Goal: Task Accomplishment & Management: Manage account settings

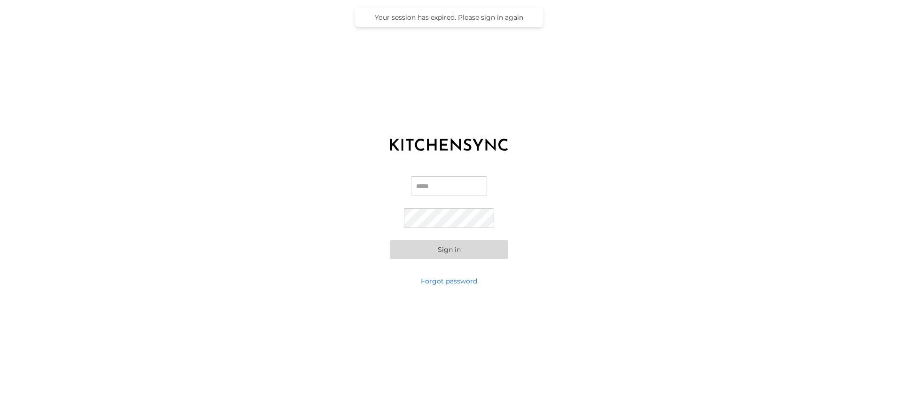
click at [430, 185] on input "Email" at bounding box center [449, 186] width 76 height 20
type input "**********"
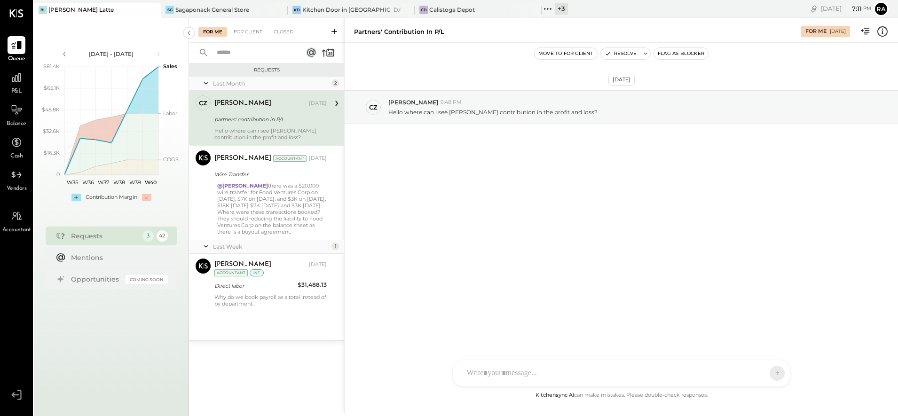
click at [561, 11] on div "+ 3" at bounding box center [561, 9] width 13 height 12
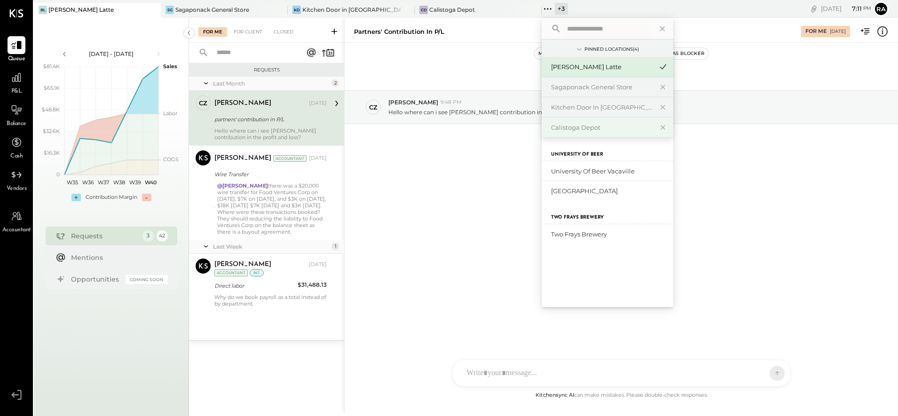
click at [584, 125] on div "Calistoga Depot" at bounding box center [602, 127] width 102 height 9
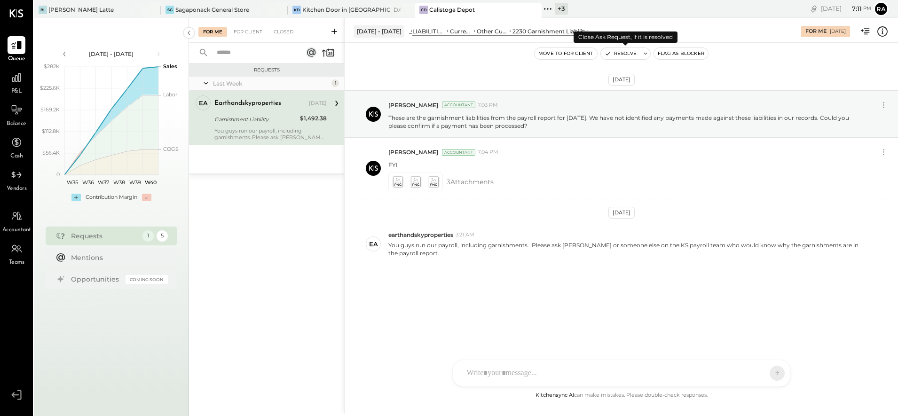
click at [618, 55] on button "Resolve" at bounding box center [620, 53] width 39 height 11
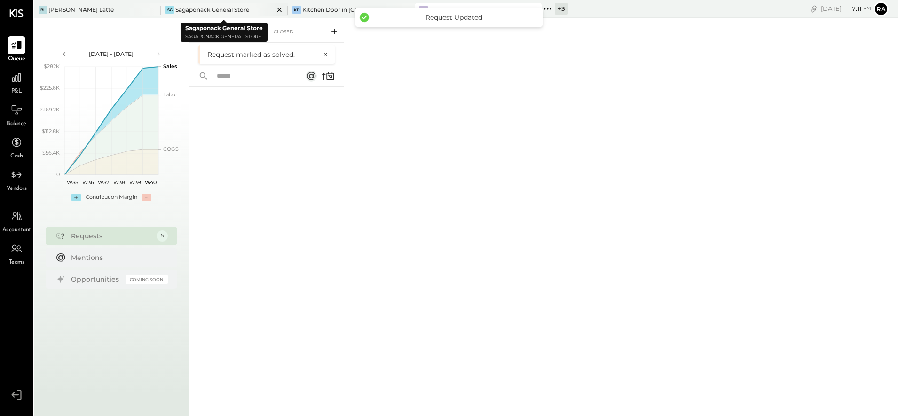
click at [179, 15] on div "SG Sagaponack General Store" at bounding box center [224, 10] width 127 height 15
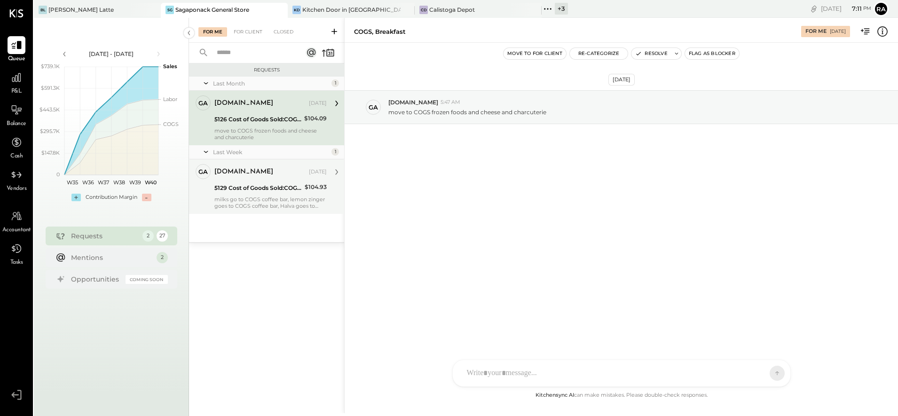
click at [276, 195] on div "gabby.green Sep 25, 2025 5129 Cost of Goods Sold:COGS, House Made Food:COGS, Pa…" at bounding box center [270, 186] width 112 height 45
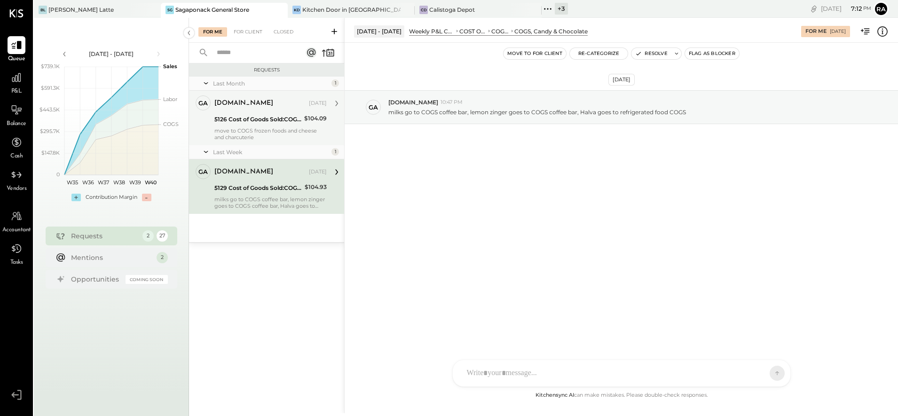
click at [244, 138] on div "move to COGS frozen foods and cheese and charcuterie" at bounding box center [270, 133] width 112 height 13
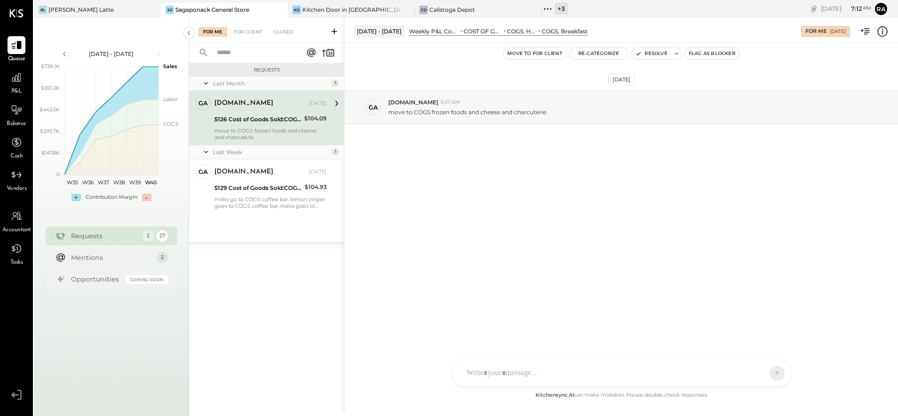
click at [880, 29] on icon at bounding box center [882, 31] width 12 height 12
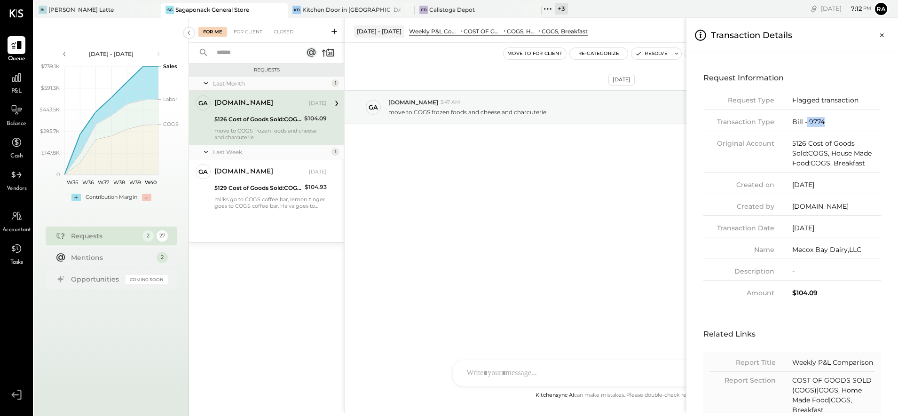
click at [806, 118] on div "Bill - 9774" at bounding box center [836, 122] width 89 height 10
copy div "9774"
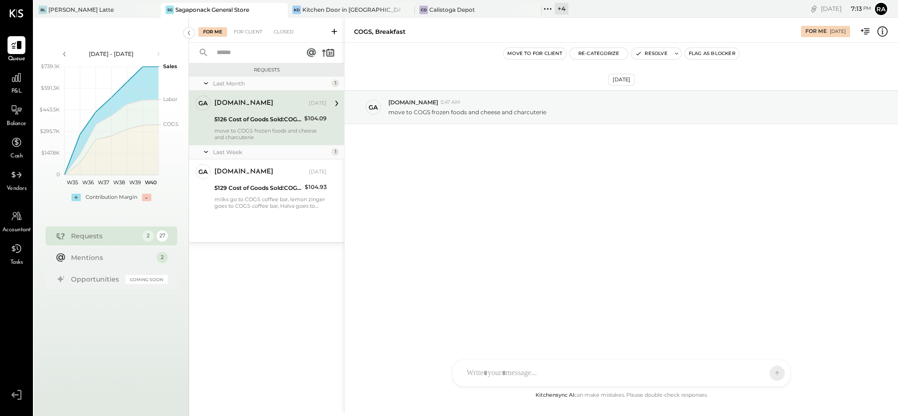
click at [558, 12] on div "+ 4" at bounding box center [562, 9] width 14 height 12
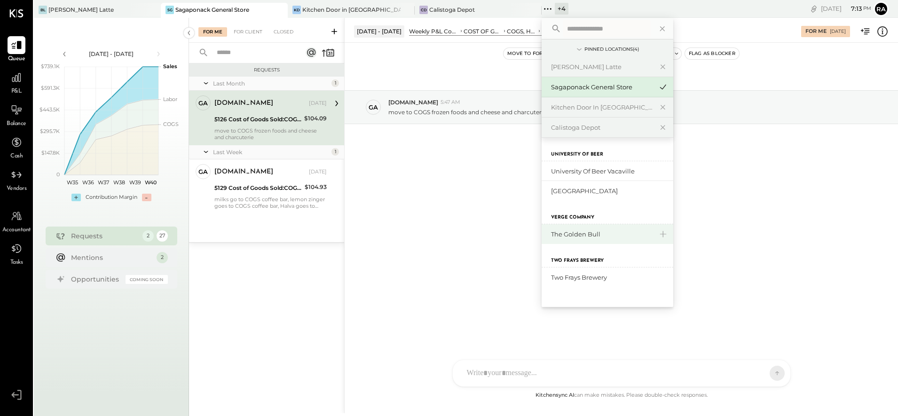
click at [586, 229] on div "The Golden Bull" at bounding box center [608, 234] width 132 height 20
click at [665, 236] on icon at bounding box center [662, 234] width 11 height 12
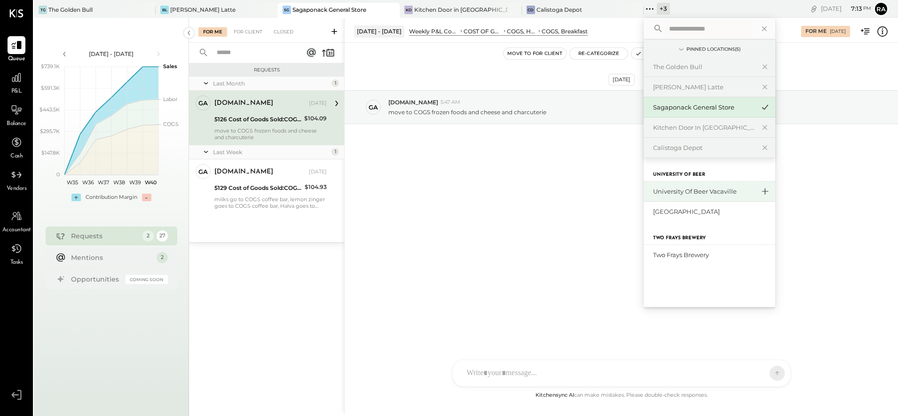
drag, startPoint x: 696, startPoint y: 191, endPoint x: 726, endPoint y: 189, distance: 29.6
drag, startPoint x: 726, startPoint y: 189, endPoint x: 752, endPoint y: 189, distance: 26.3
click at [752, 189] on div "Sep 23rd, 2025 ga gabby.green 5:47 AM move to COGS frozen foods and cheese and …" at bounding box center [621, 130] width 553 height 128
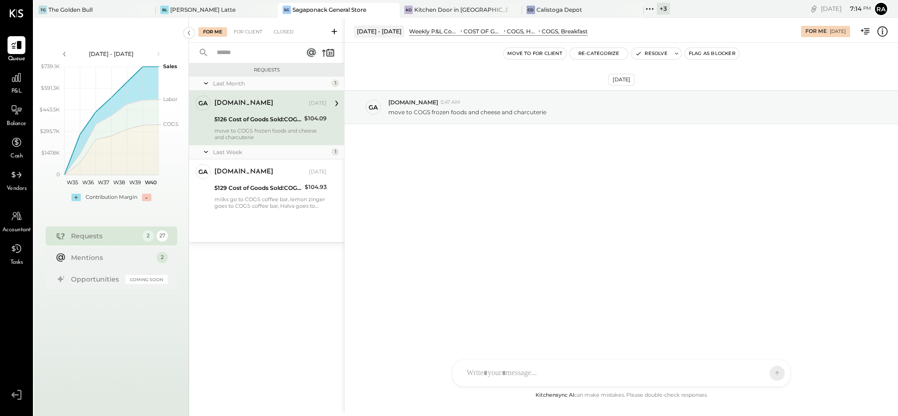
click at [657, 10] on div "+ 3" at bounding box center [663, 9] width 13 height 12
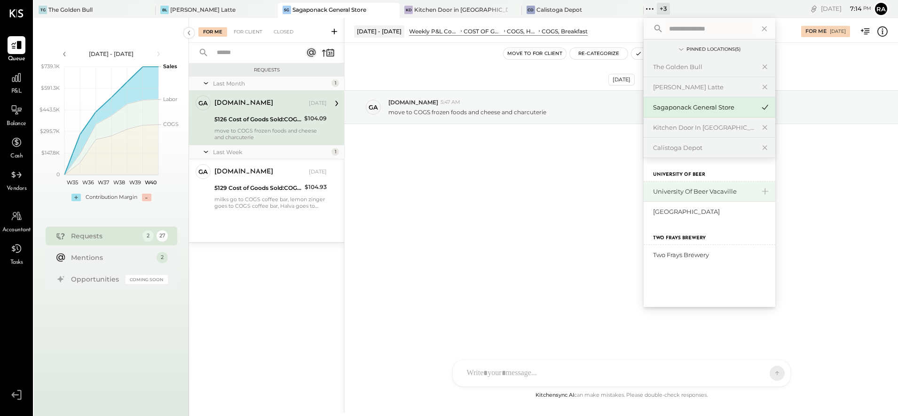
click at [653, 193] on div "University of Beer Vacaville" at bounding box center [704, 191] width 102 height 9
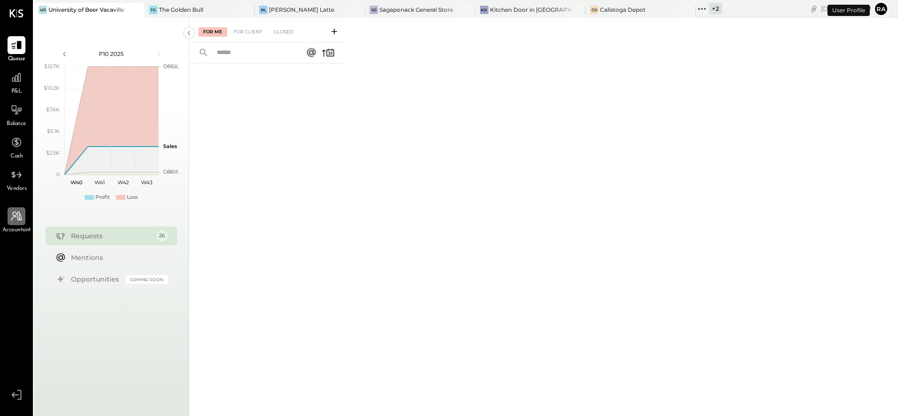
click at [19, 223] on div at bounding box center [17, 216] width 18 height 18
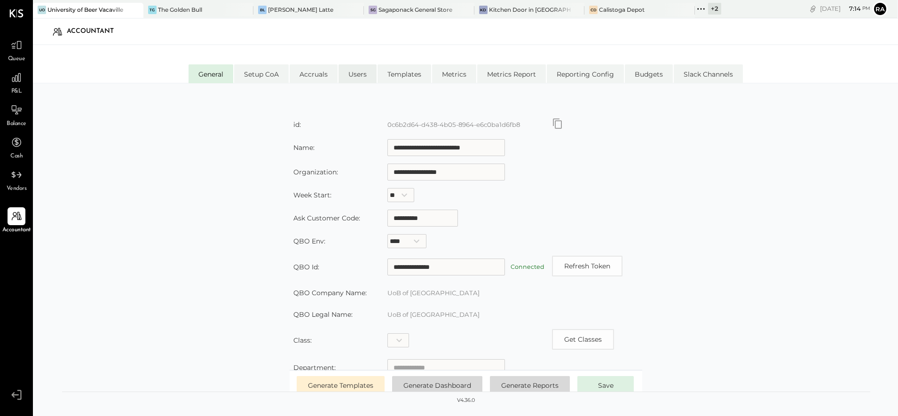
click at [352, 77] on li "Users" at bounding box center [357, 73] width 38 height 19
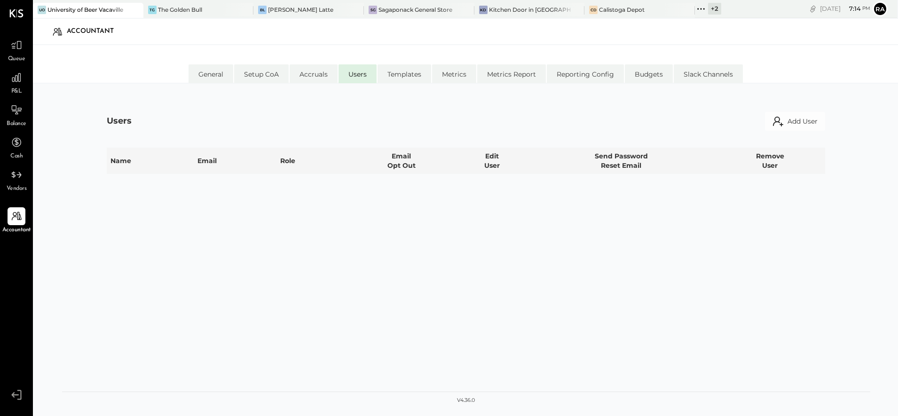
select select "**********"
select select "*****"
select select "**********"
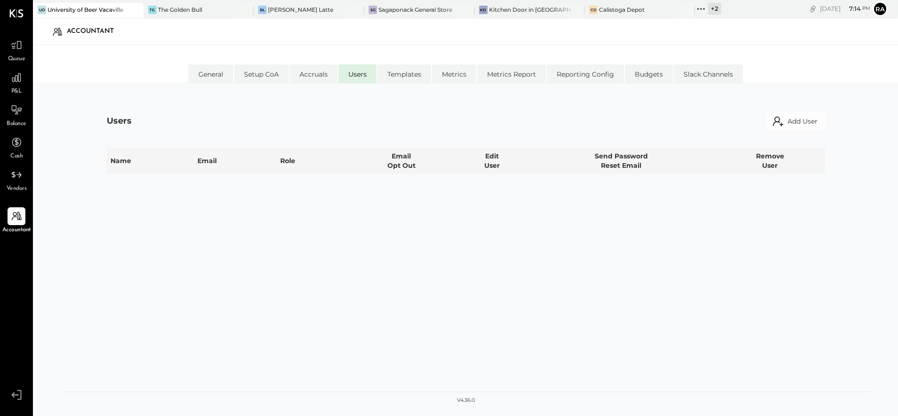
select select "**********"
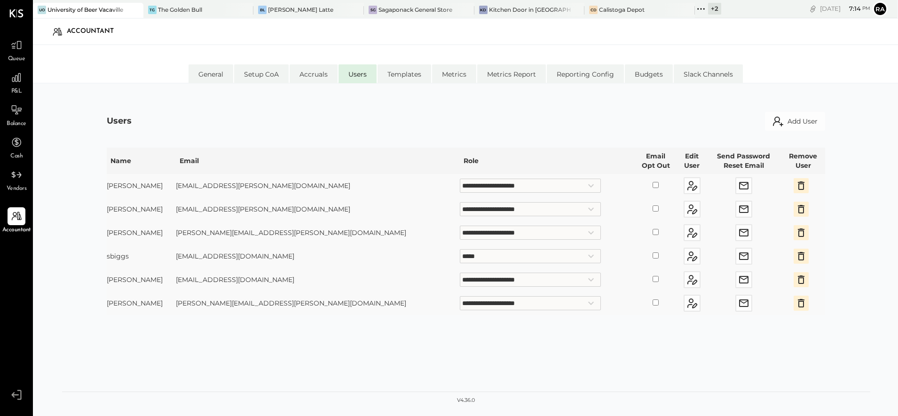
click at [799, 304] on icon "button" at bounding box center [800, 303] width 11 height 11
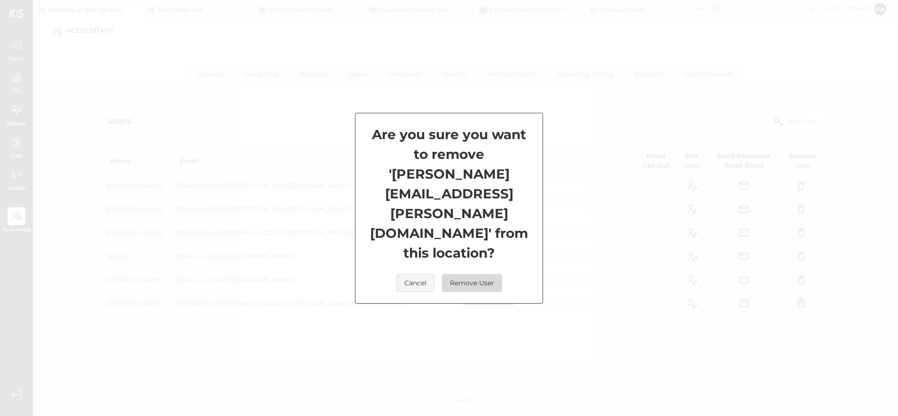
click at [472, 274] on button "Remove User" at bounding box center [472, 283] width 60 height 18
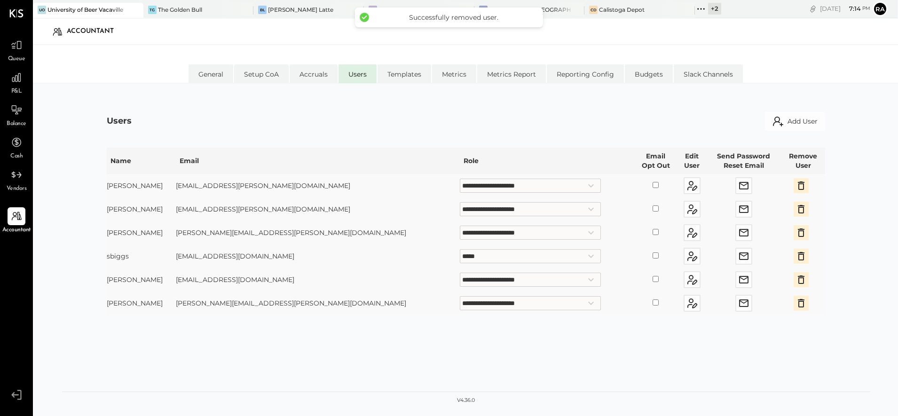
click at [708, 11] on div "+ 2" at bounding box center [714, 9] width 13 height 12
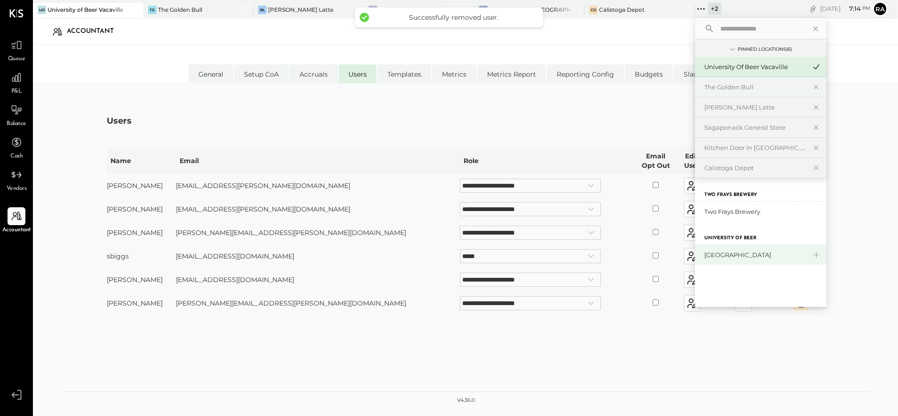
click at [718, 254] on div "[GEOGRAPHIC_DATA]" at bounding box center [755, 255] width 102 height 9
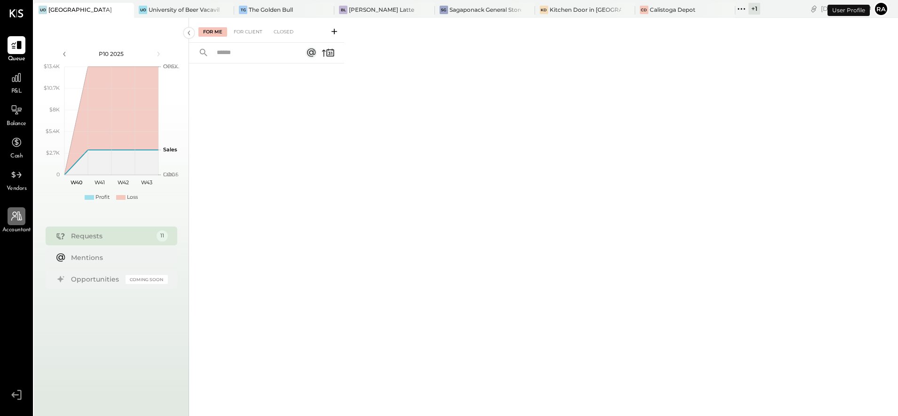
click at [20, 224] on div at bounding box center [17, 216] width 18 height 18
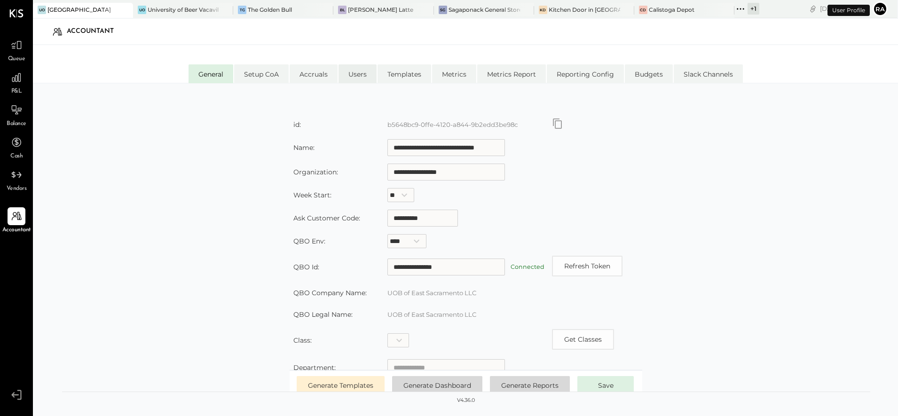
click at [367, 70] on li "Users" at bounding box center [357, 73] width 38 height 19
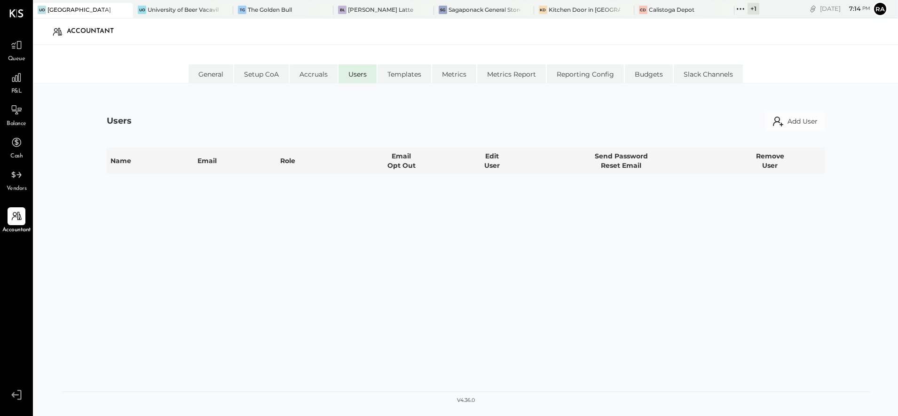
select select "**********"
select select "*****"
select select "**********"
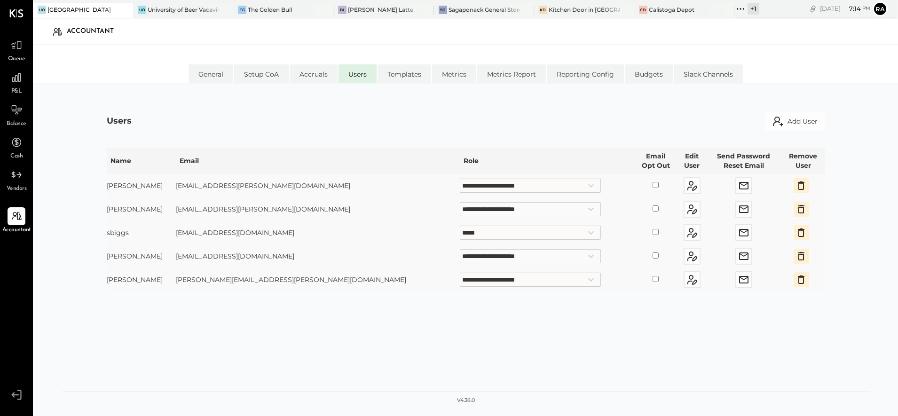
click at [795, 281] on icon "button" at bounding box center [800, 279] width 11 height 11
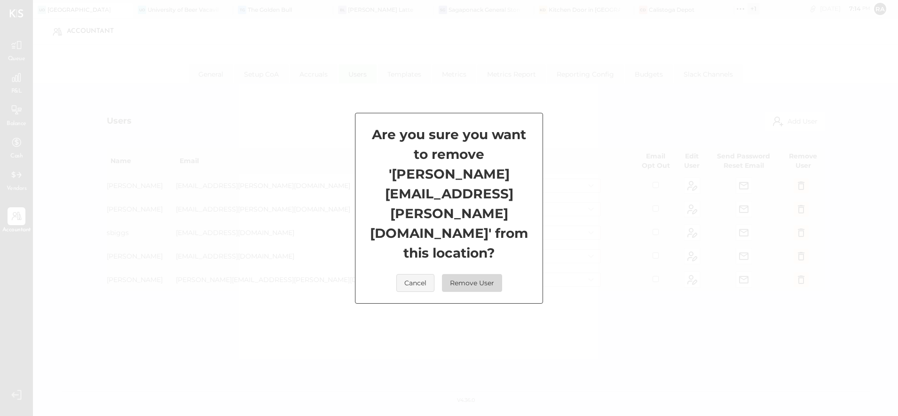
click at [462, 274] on button "Remove User" at bounding box center [472, 283] width 60 height 18
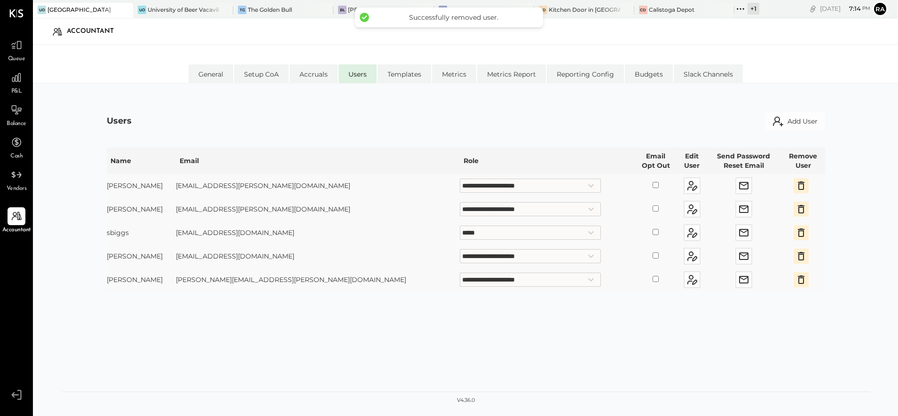
click at [747, 9] on div "+ 1" at bounding box center [753, 9] width 12 height 12
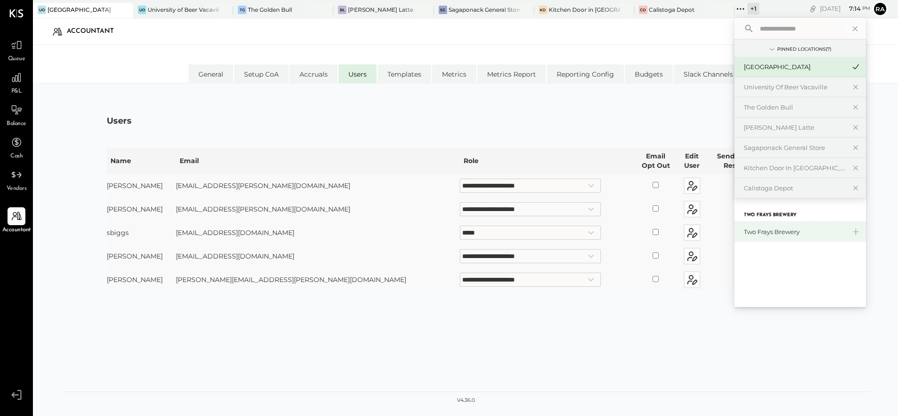
click at [751, 230] on div "Two Frays Brewery" at bounding box center [795, 232] width 102 height 9
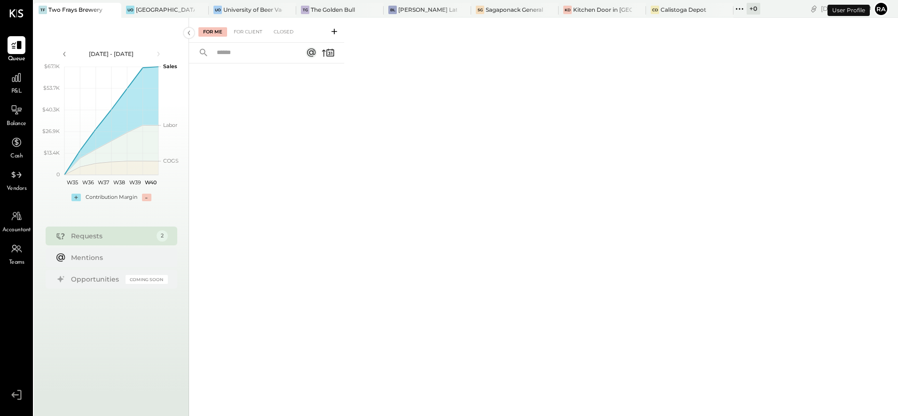
click at [17, 228] on span "Accountant" at bounding box center [16, 230] width 29 height 8
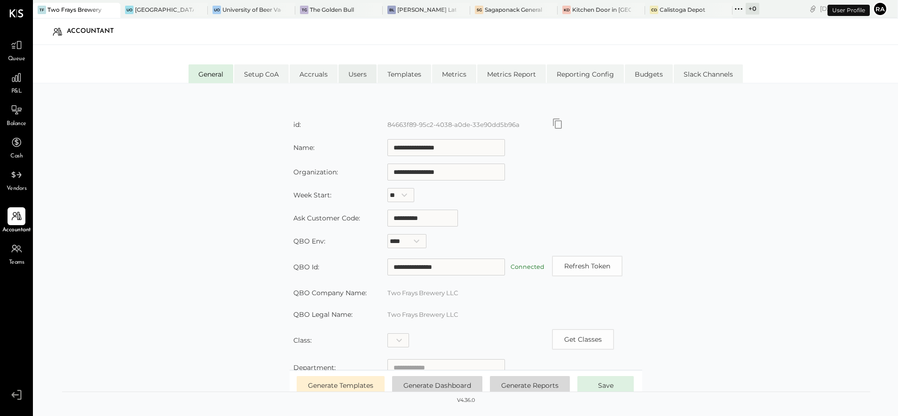
click at [362, 77] on li "Users" at bounding box center [357, 73] width 38 height 19
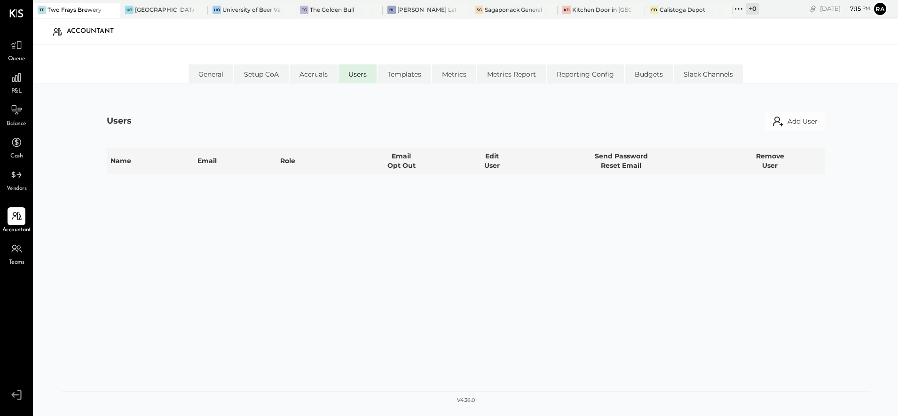
select select "**********"
select select "*****"
select select "**********"
select select "*****"
select select "**********"
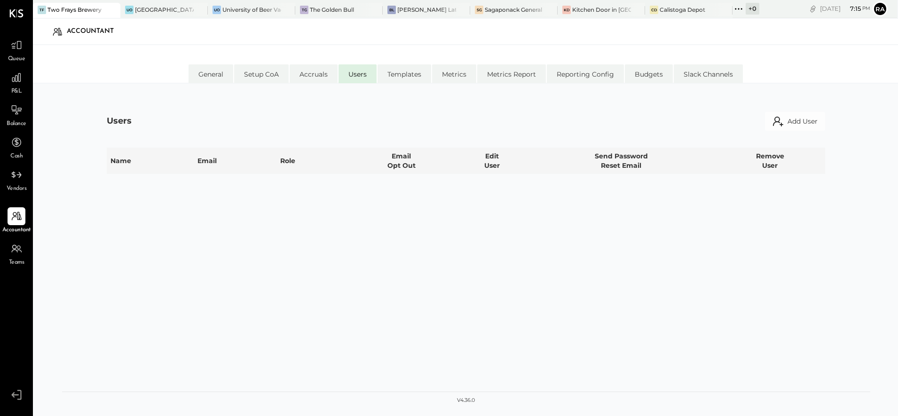
select select "**********"
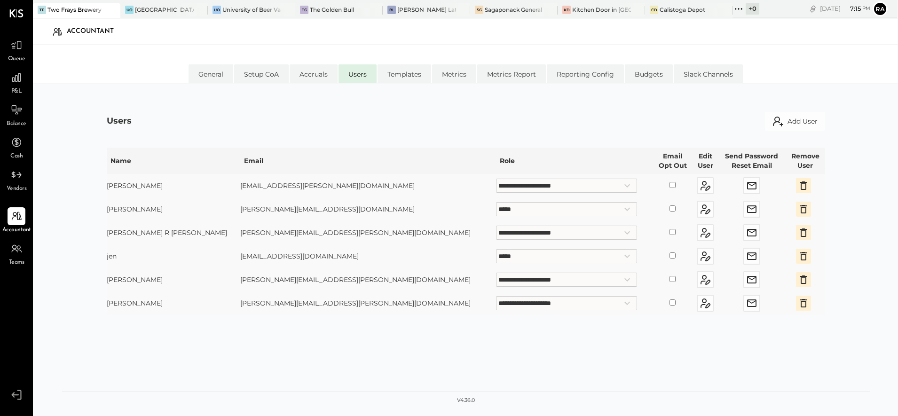
click at [798, 305] on icon "button" at bounding box center [803, 303] width 11 height 11
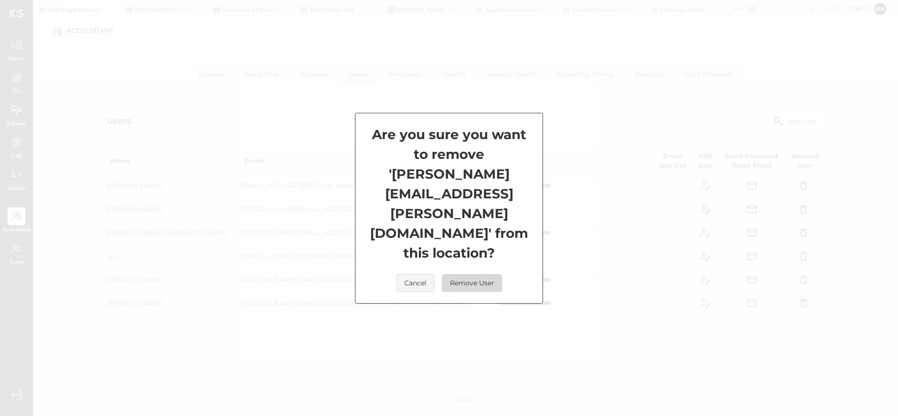
click at [487, 274] on button "Remove User" at bounding box center [472, 283] width 60 height 18
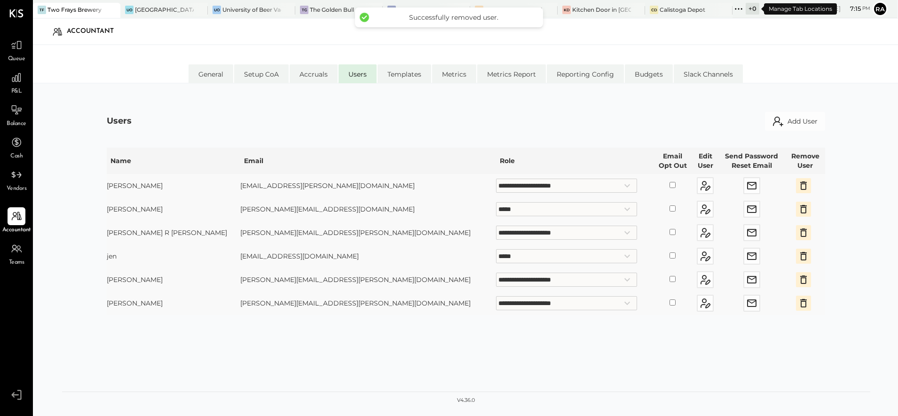
click at [753, 12] on div "+ 0" at bounding box center [753, 9] width 14 height 12
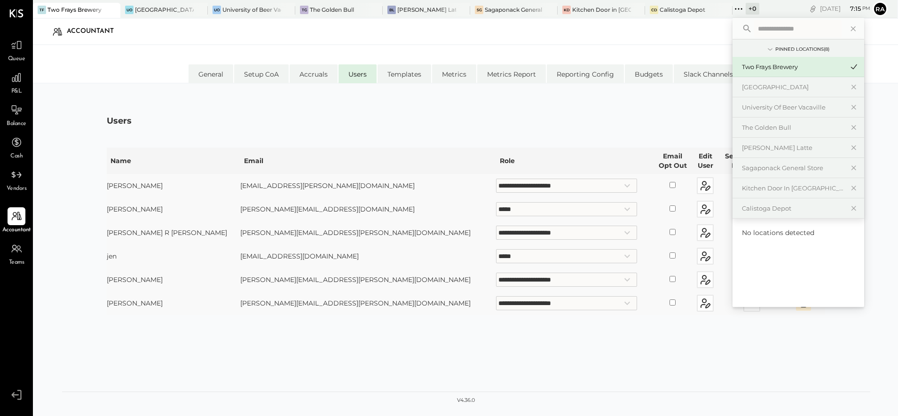
click at [690, 29] on div "Accountant" at bounding box center [465, 32] width 846 height 22
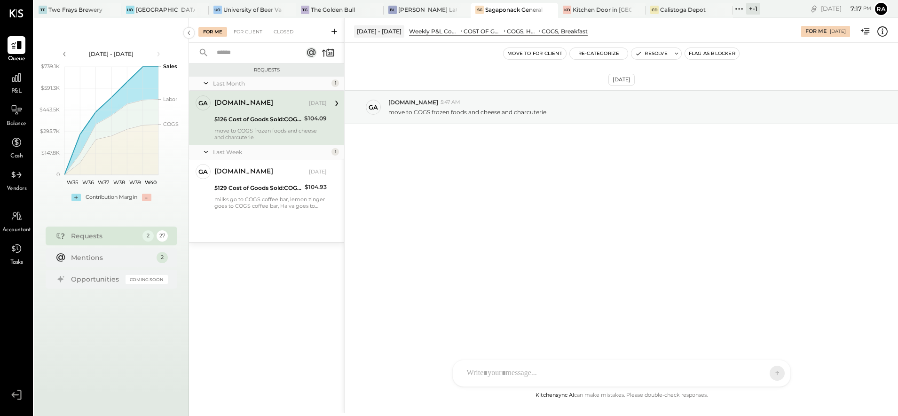
click at [880, 35] on icon at bounding box center [882, 31] width 12 height 12
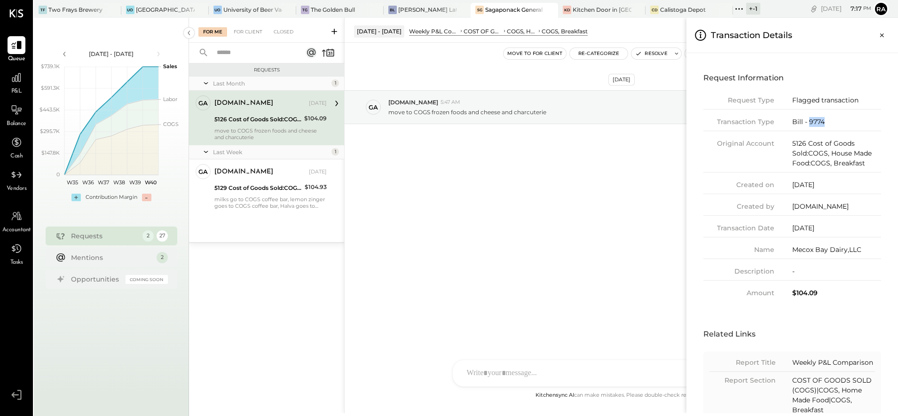
drag, startPoint x: 840, startPoint y: 120, endPoint x: 808, endPoint y: 123, distance: 31.6
click at [808, 123] on div "Bill - 9774" at bounding box center [836, 122] width 89 height 10
copy div "9774"
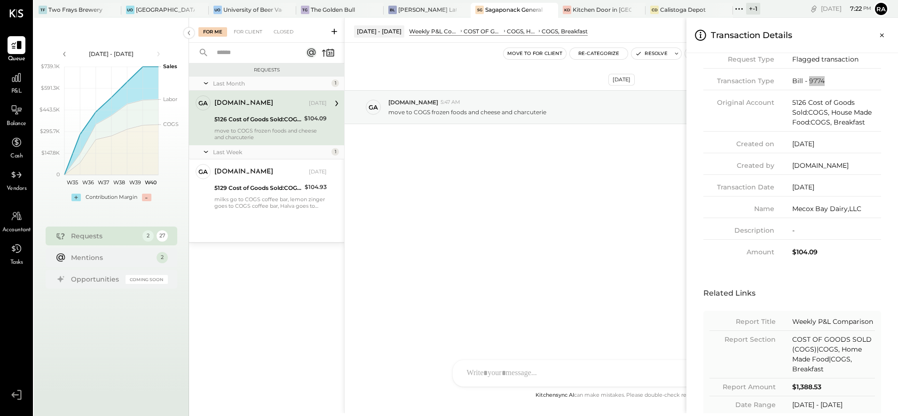
scroll to position [61, 0]
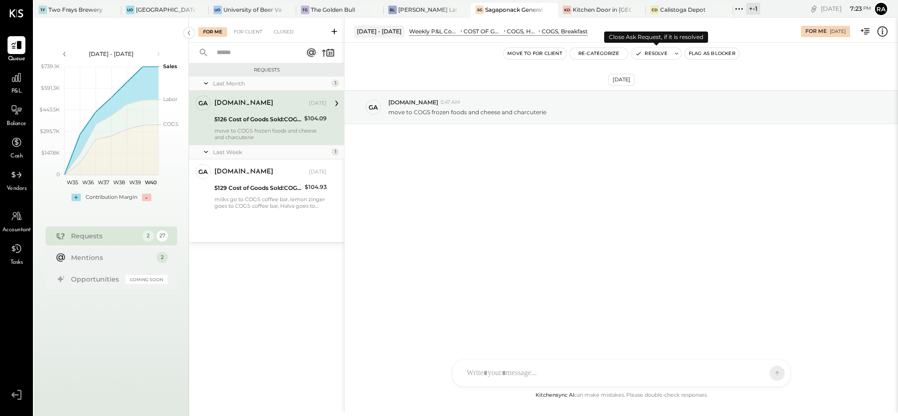
click at [644, 54] on div "For Me For Client Closed Requests Last Month 1 ga [DOMAIN_NAME] Owner [DOMAIN_N…" at bounding box center [543, 215] width 709 height 395
click at [644, 54] on button "Resolve" at bounding box center [650, 53] width 39 height 11
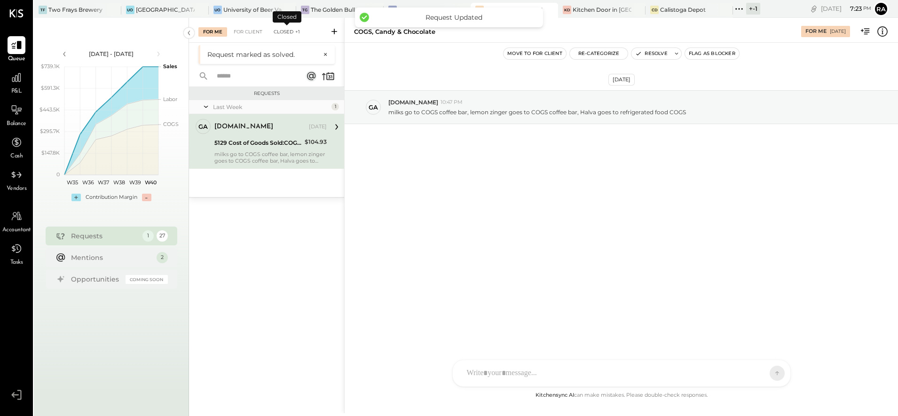
click at [280, 35] on div "Closed +1" at bounding box center [287, 31] width 36 height 9
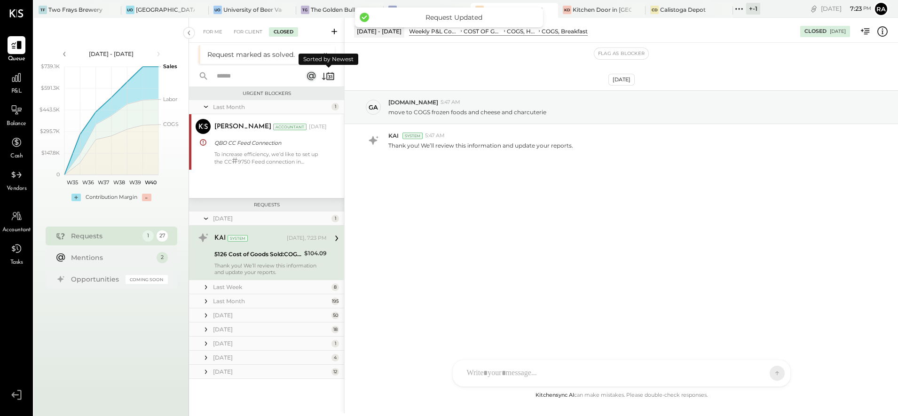
click at [332, 100] on div "Last Month 1" at bounding box center [266, 107] width 155 height 14
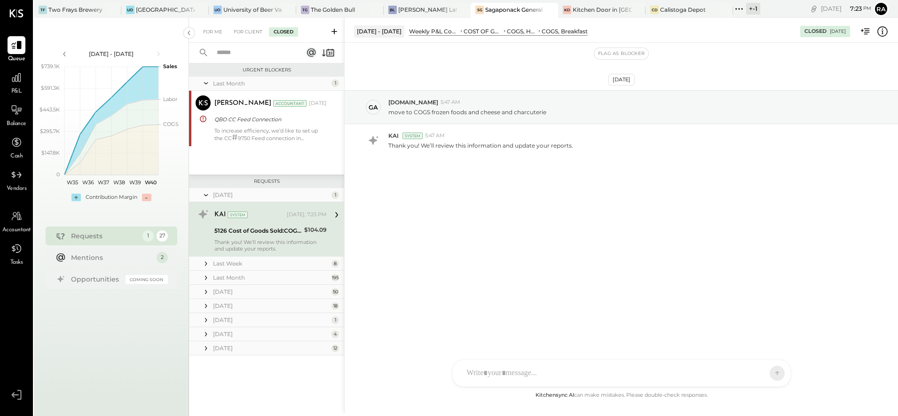
click at [272, 226] on div "5126 Cost of Goods Sold:COGS, House Made Food:COGS, Breakfast" at bounding box center [257, 230] width 87 height 11
click at [217, 31] on div "For Me" at bounding box center [212, 31] width 29 height 9
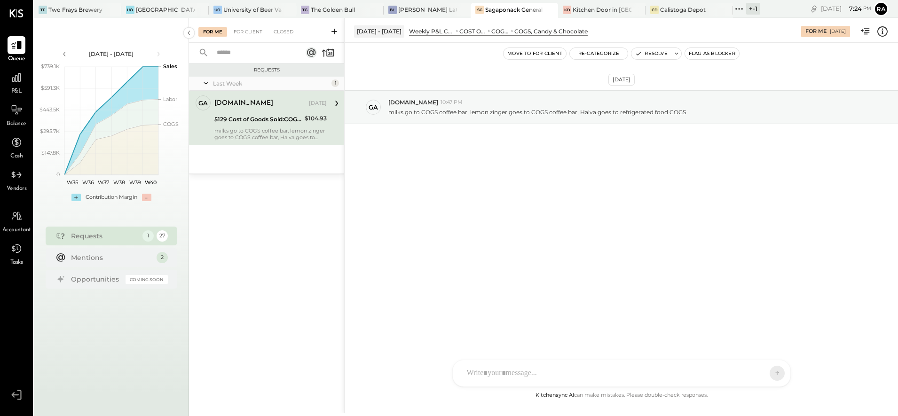
click at [253, 120] on div "5129 Cost of Goods Sold:COGS, House Made Food:COGS, Pastries" at bounding box center [257, 119] width 87 height 9
drag, startPoint x: 695, startPoint y: 112, endPoint x: 385, endPoint y: 113, distance: 309.3
click at [385, 113] on div "ga [DOMAIN_NAME] 10:47 PM milks go to COGS coffee bar, lemon zinger goes to COG…" at bounding box center [621, 107] width 553 height 34
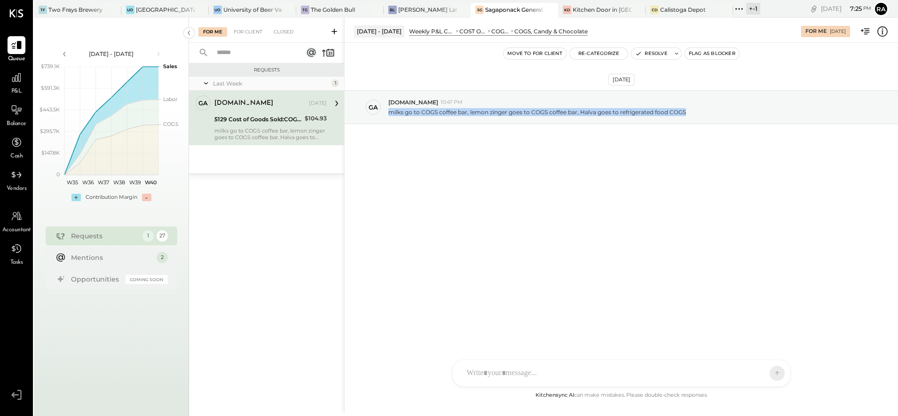
copy p "milks go to COGS coffee bar, lemon zinger goes to COGS coffee bar, Halva goes t…"
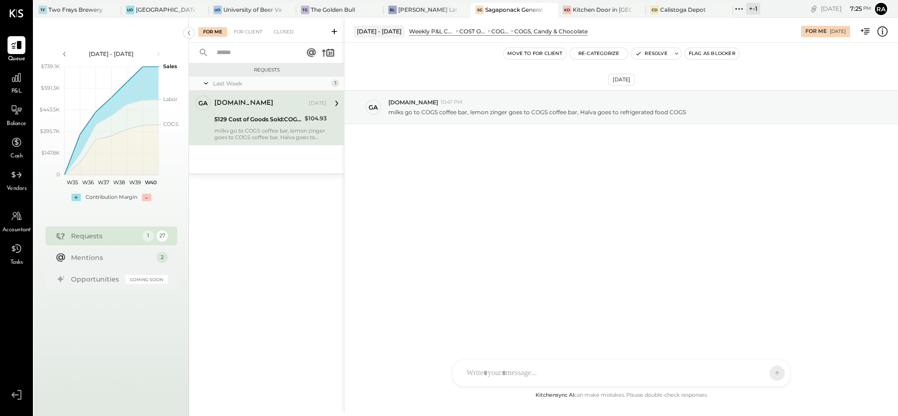
click at [885, 33] on icon at bounding box center [882, 31] width 12 height 12
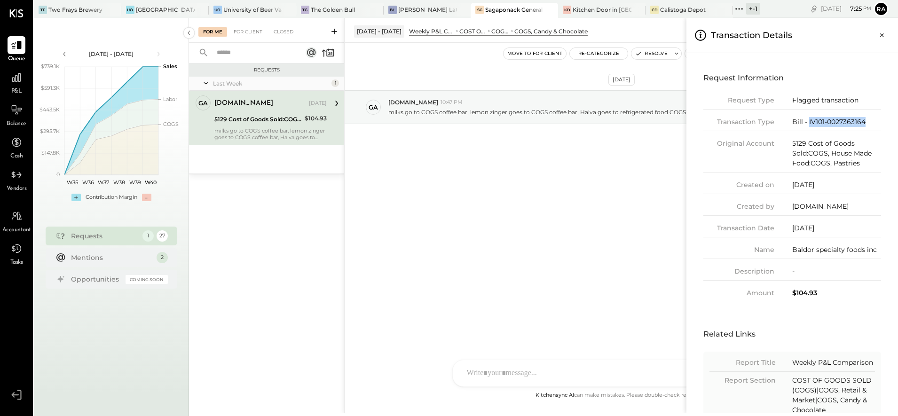
drag, startPoint x: 871, startPoint y: 121, endPoint x: 809, endPoint y: 125, distance: 62.1
click at [809, 125] on div "Bill - IV101-0027363164" at bounding box center [836, 122] width 89 height 10
copy div "IV101-0027363164"
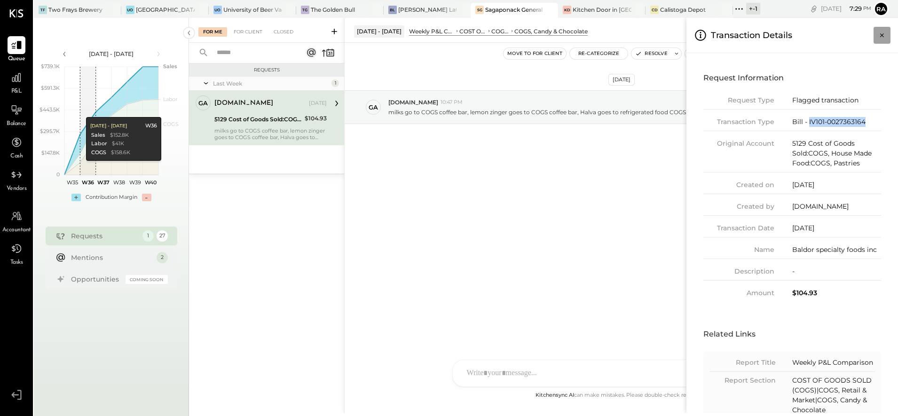
click at [879, 36] on icon "Close panel" at bounding box center [881, 35] width 9 height 9
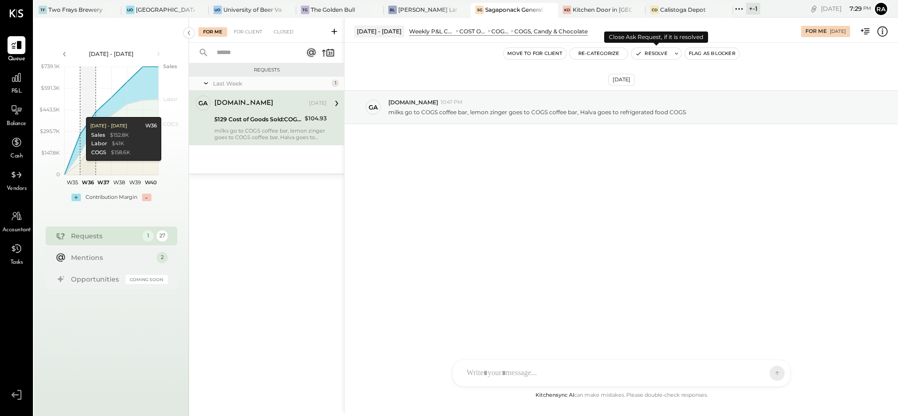
click at [667, 55] on button "Resolve" at bounding box center [650, 53] width 39 height 11
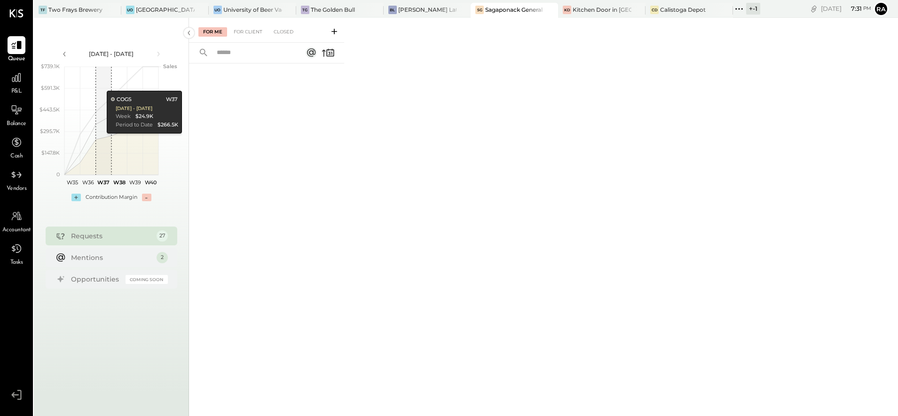
click at [754, 11] on div "+ -1" at bounding box center [753, 9] width 14 height 12
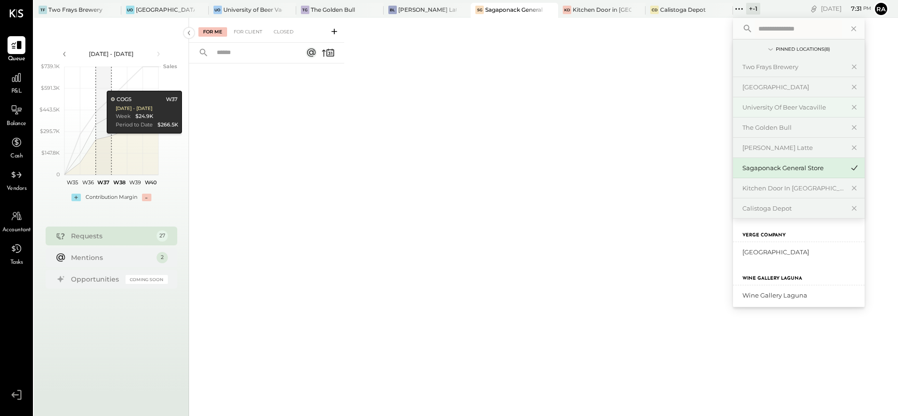
click at [806, 106] on div "University of Beer Vacaville" at bounding box center [793, 107] width 102 height 9
click at [773, 107] on div "University of Beer Vacaville" at bounding box center [793, 107] width 102 height 9
click at [778, 90] on div "[GEOGRAPHIC_DATA]" at bounding box center [793, 87] width 102 height 9
click at [776, 71] on div "Two Frays Brewery" at bounding box center [793, 67] width 102 height 9
click at [763, 125] on div "The Golden Bull" at bounding box center [793, 127] width 102 height 9
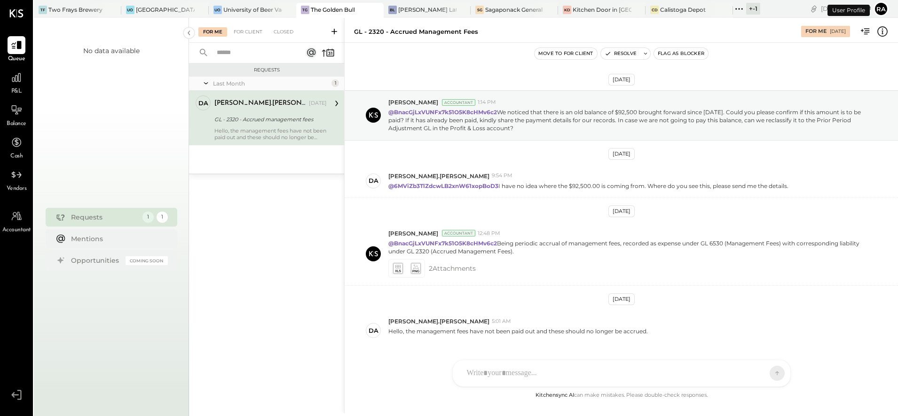
scroll to position [32, 0]
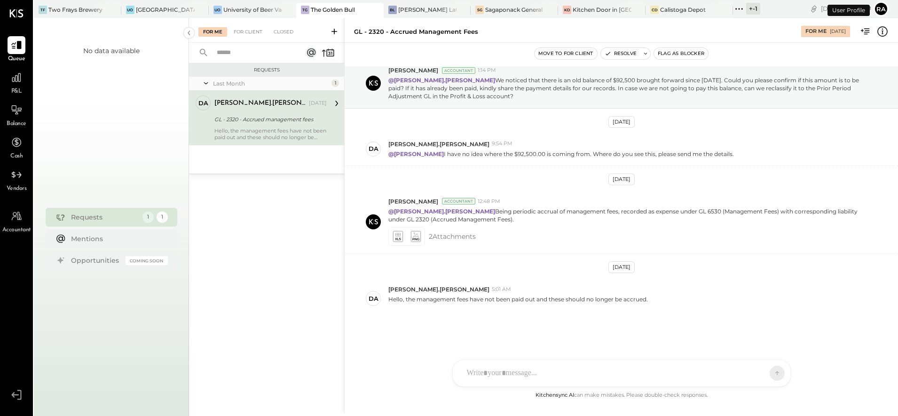
click at [752, 8] on div "+ -1" at bounding box center [753, 9] width 14 height 12
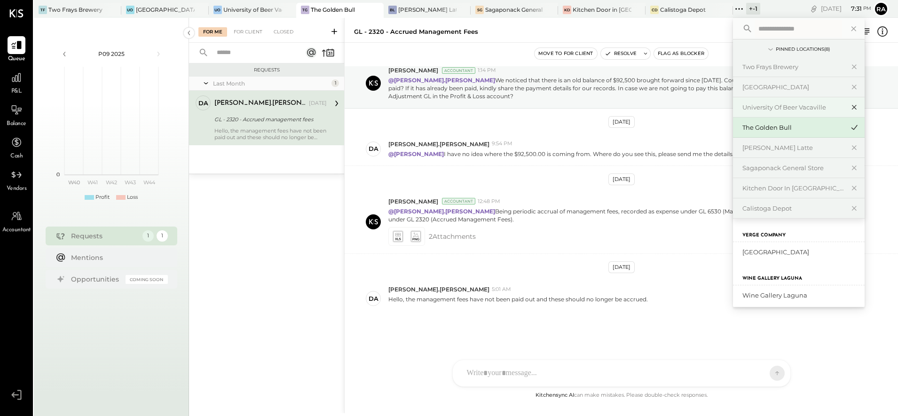
click at [853, 107] on icon at bounding box center [853, 107] width 11 height 12
click at [853, 88] on icon at bounding box center [854, 87] width 5 height 5
click at [853, 68] on icon at bounding box center [853, 67] width 11 height 12
click at [90, 12] on div at bounding box center [104, 10] width 33 height 14
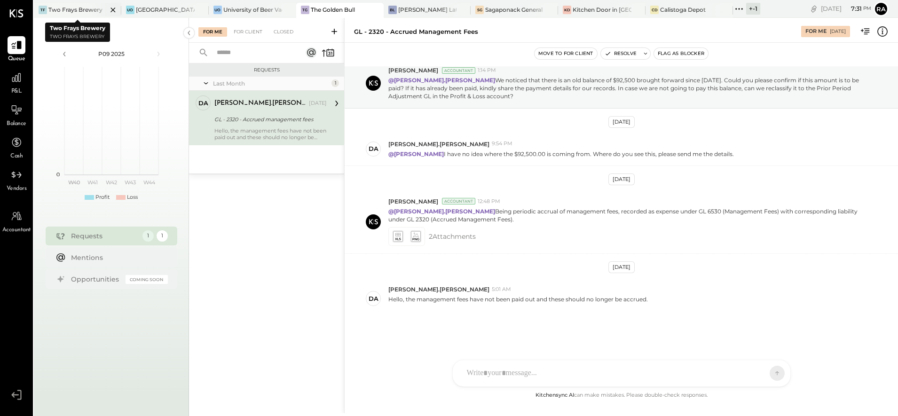
click at [86, 10] on div "Two Frays Brewery" at bounding box center [75, 10] width 54 height 8
click at [114, 10] on icon at bounding box center [113, 9] width 12 height 11
click at [200, 12] on icon at bounding box center [201, 9] width 12 height 11
click at [288, 9] on icon at bounding box center [287, 10] width 5 height 5
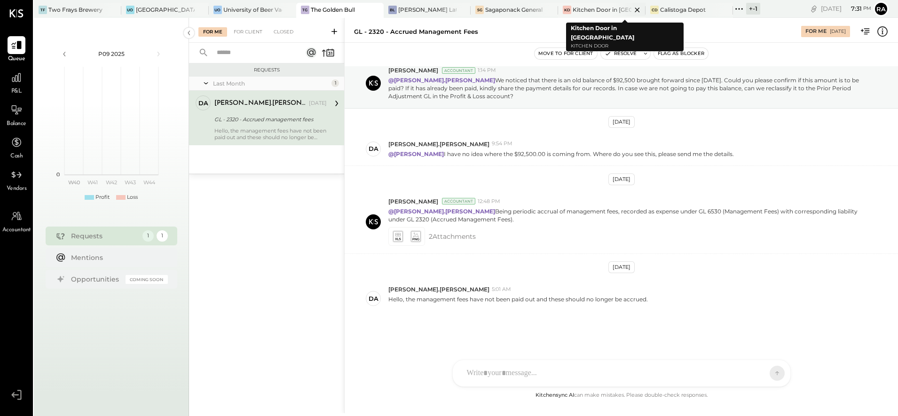
click at [605, 12] on div "Kitchen Door in [GEOGRAPHIC_DATA]" at bounding box center [602, 10] width 59 height 8
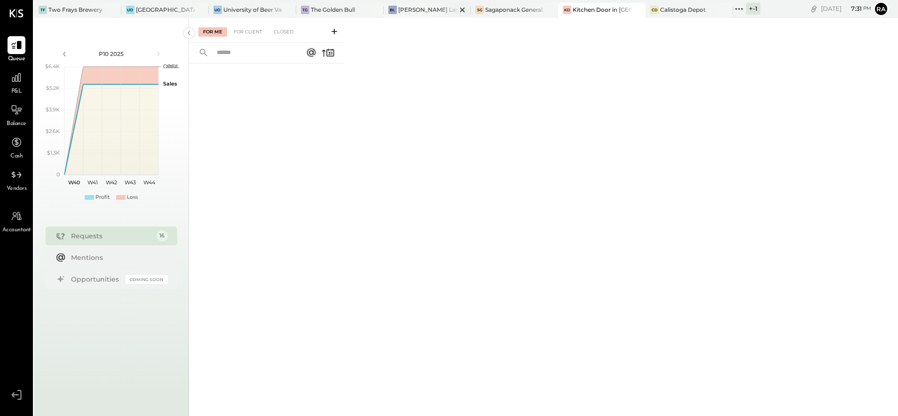
click at [441, 6] on div at bounding box center [454, 10] width 33 height 14
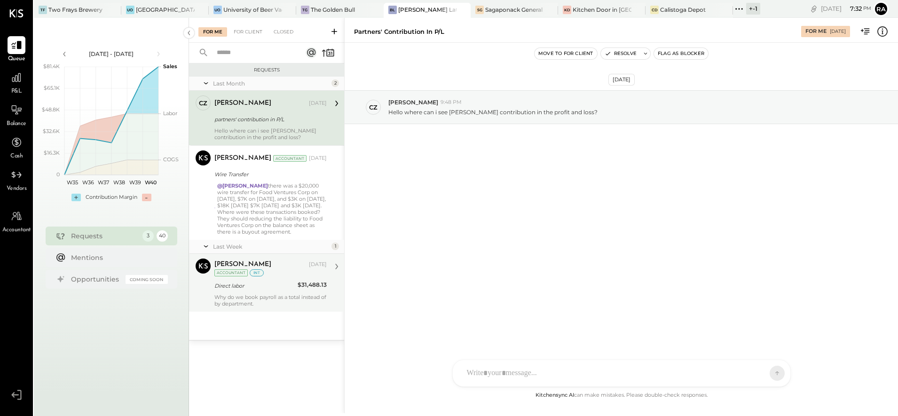
click at [277, 287] on div "Direct labor" at bounding box center [254, 285] width 80 height 9
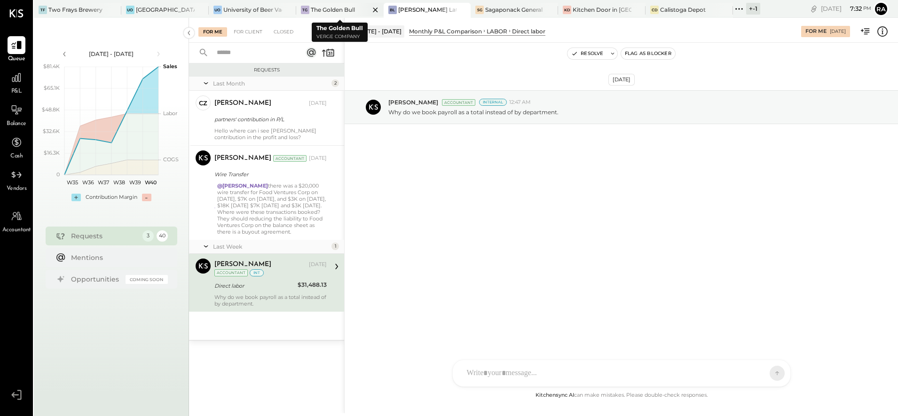
click at [343, 10] on div "The Golden Bull" at bounding box center [333, 10] width 44 height 8
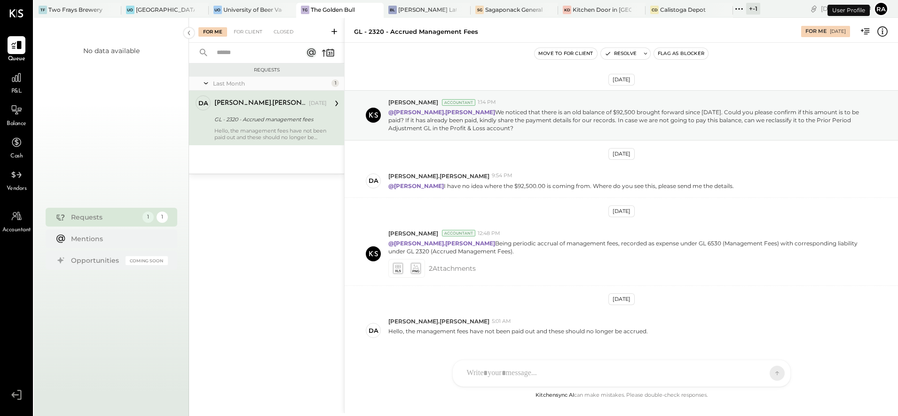
scroll to position [32, 0]
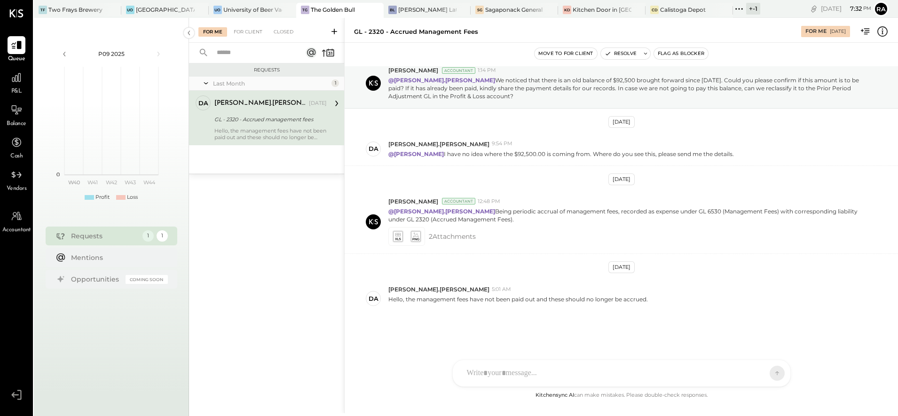
click at [748, 7] on div "+ -1" at bounding box center [753, 9] width 14 height 12
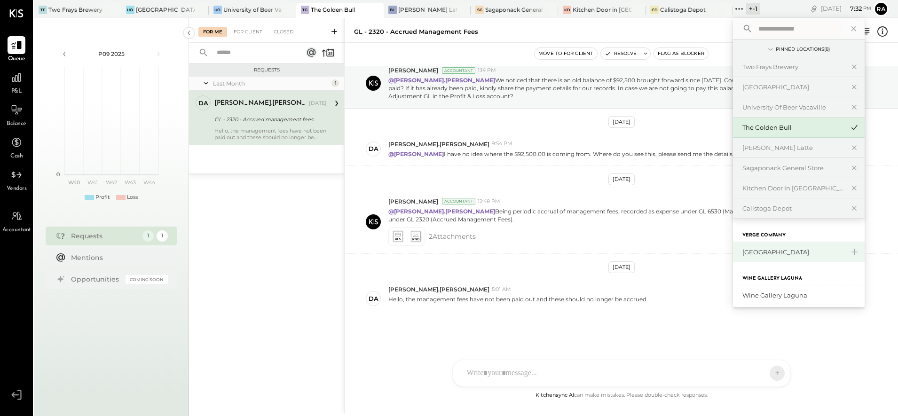
click at [761, 252] on div "[GEOGRAPHIC_DATA]" at bounding box center [793, 252] width 102 height 9
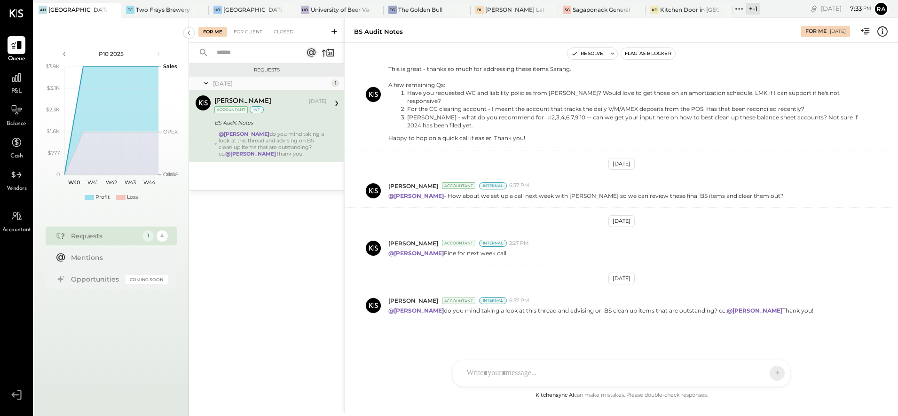
scroll to position [553, 0]
click at [751, 9] on div "+ -1" at bounding box center [753, 9] width 14 height 12
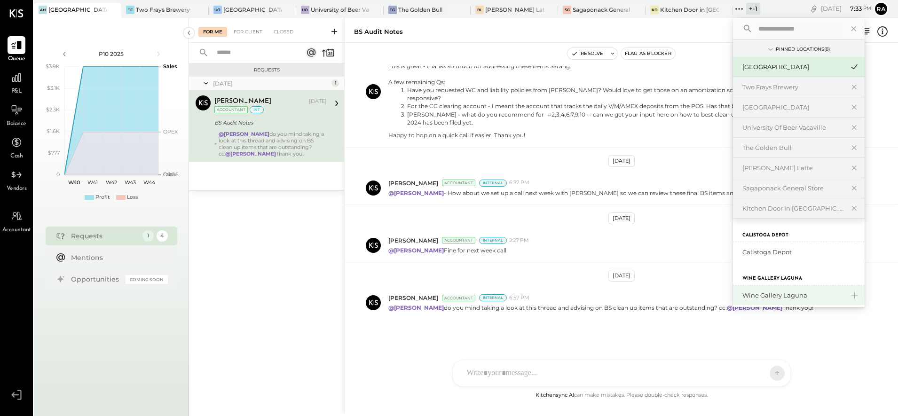
click at [762, 297] on div "Wine Gallery Laguna" at bounding box center [793, 295] width 102 height 9
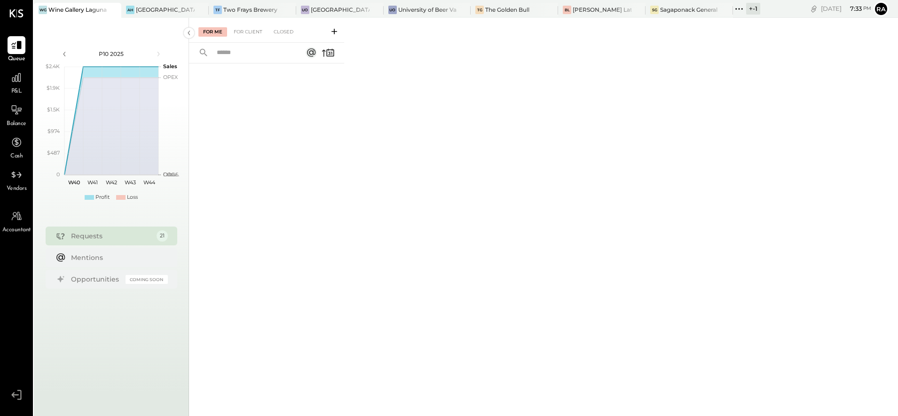
click at [756, 9] on div "+ -1" at bounding box center [753, 9] width 14 height 12
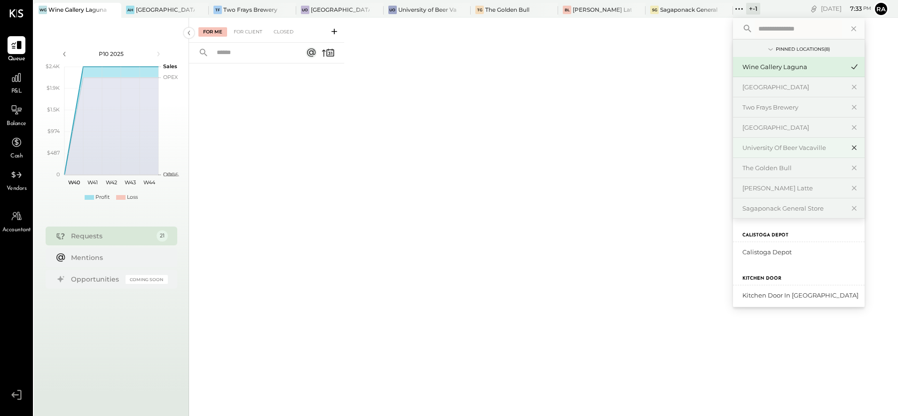
click at [852, 146] on icon at bounding box center [853, 147] width 11 height 12
click at [853, 129] on icon at bounding box center [854, 128] width 5 height 5
click at [853, 110] on icon at bounding box center [853, 107] width 11 height 12
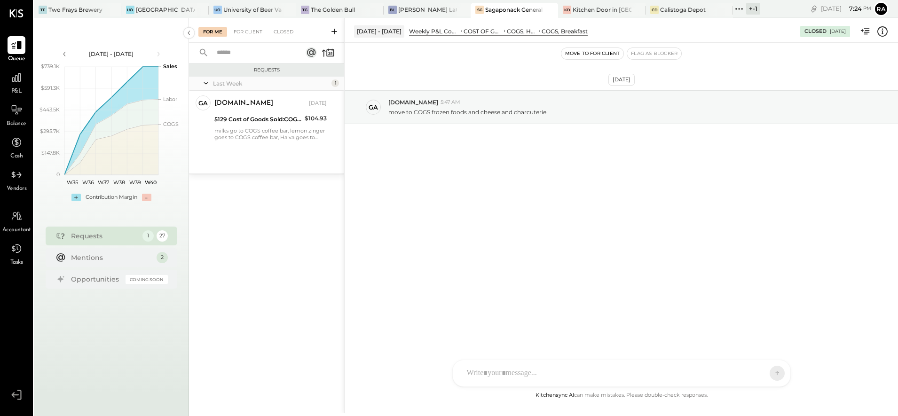
click at [880, 35] on icon at bounding box center [882, 31] width 12 height 12
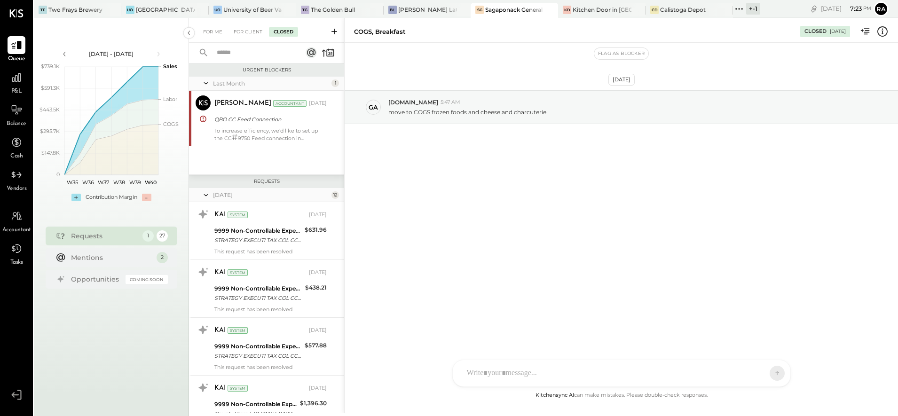
scroll to position [607, 0]
